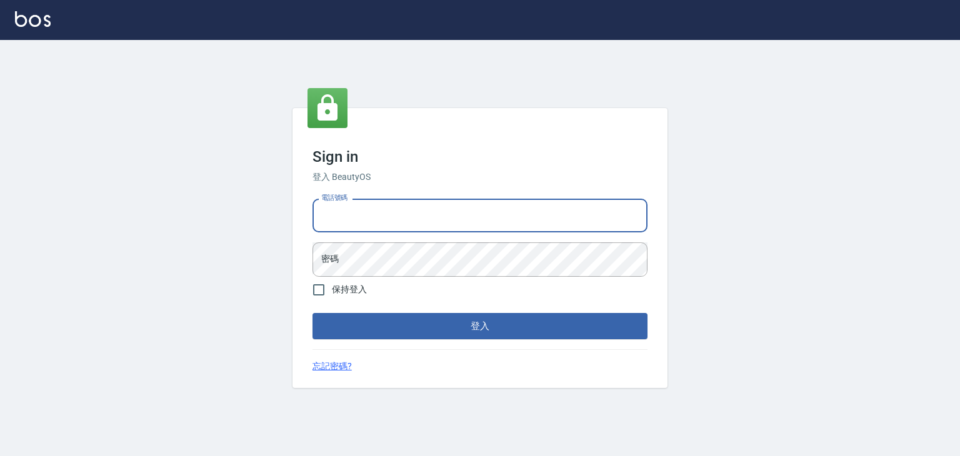
click at [444, 210] on input "電話號碼" at bounding box center [479, 216] width 335 height 34
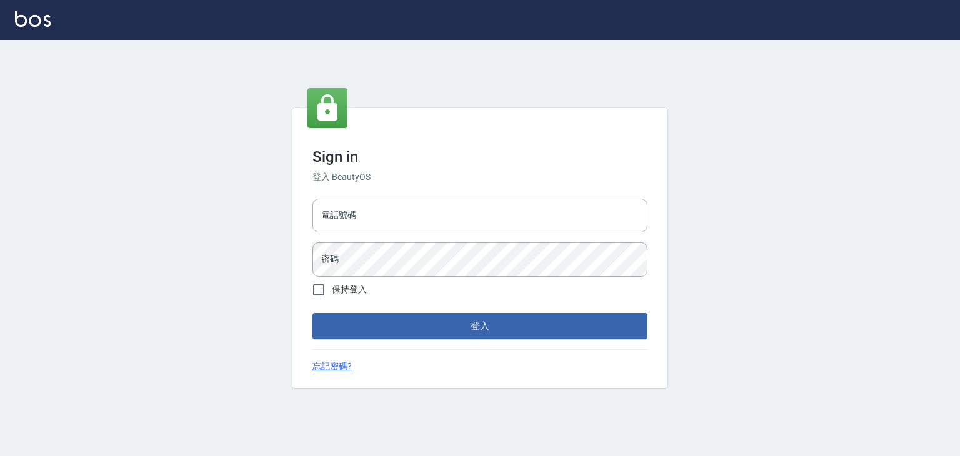
click at [457, 141] on div "Sign in 登入 BeautyOS 電話號碼 電話號碼 密碼 密碼 保持登入 登入 忘記密碼?" at bounding box center [479, 248] width 375 height 280
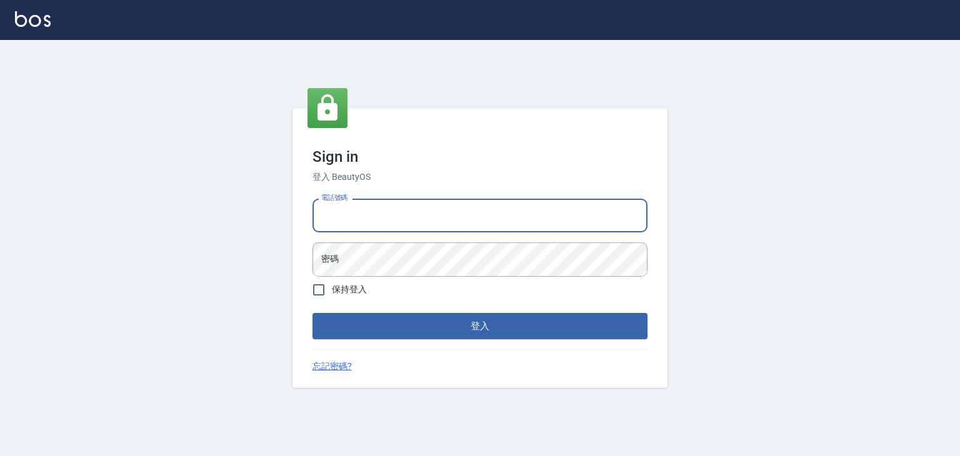
click at [435, 216] on input "電話號碼" at bounding box center [479, 216] width 335 height 34
